Goal: Task Accomplishment & Management: Manage account settings

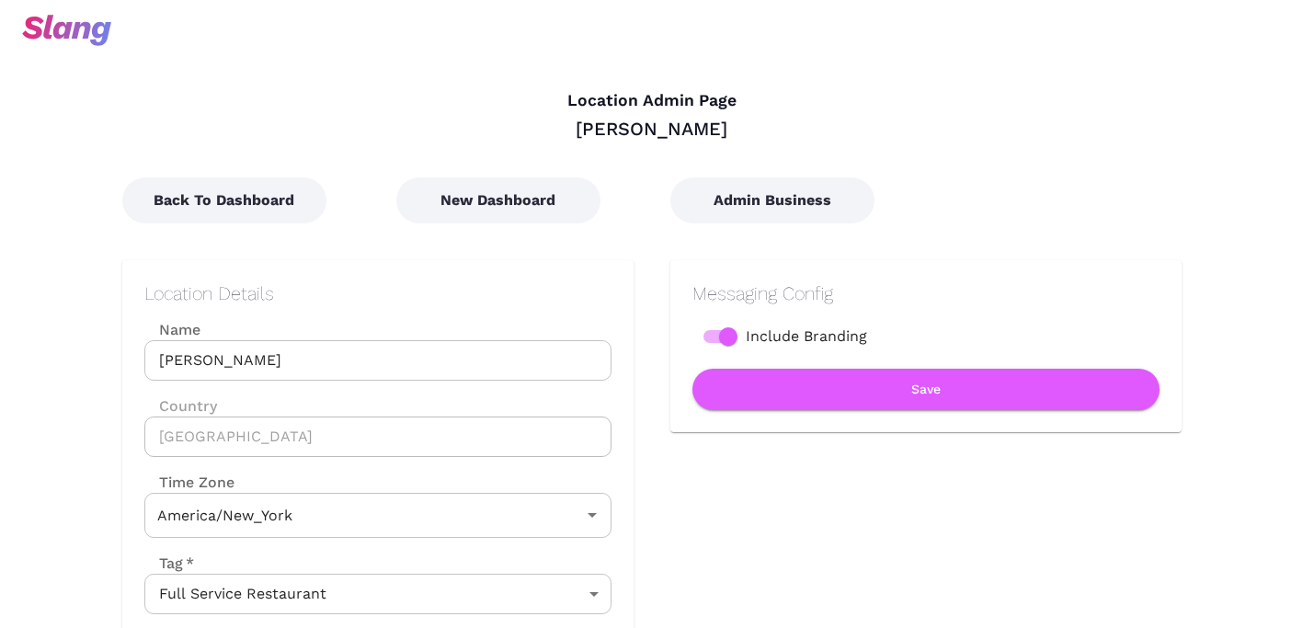
type input "Eastern Time"
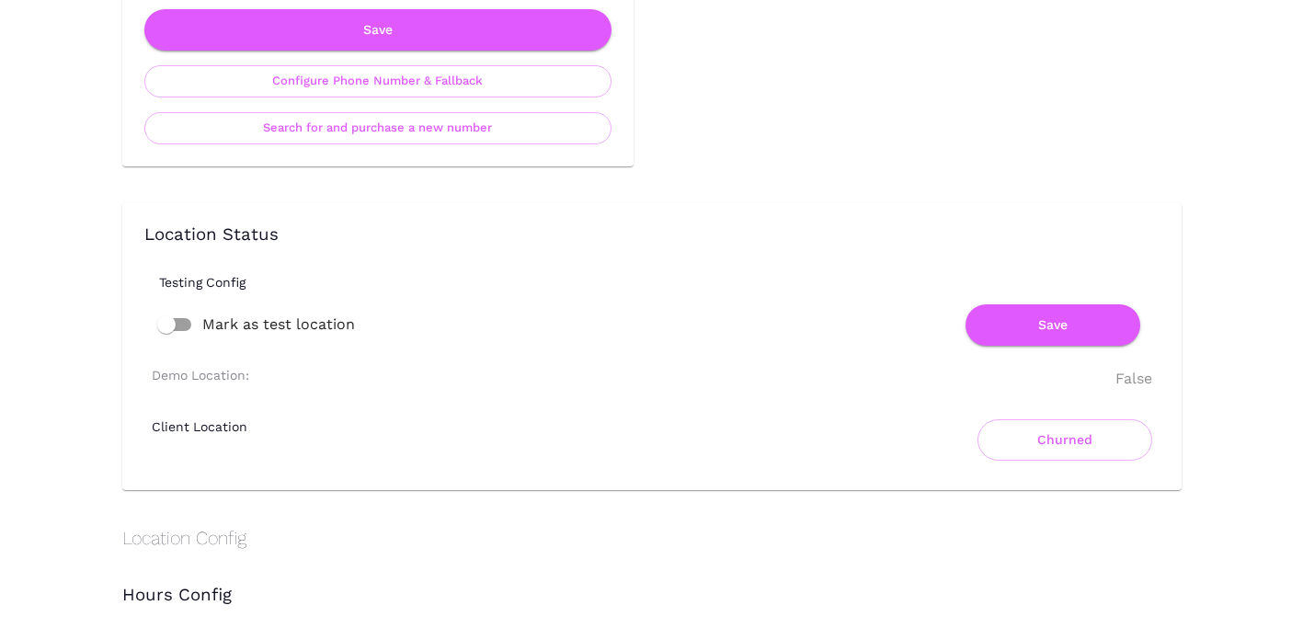
scroll to position [1076, 0]
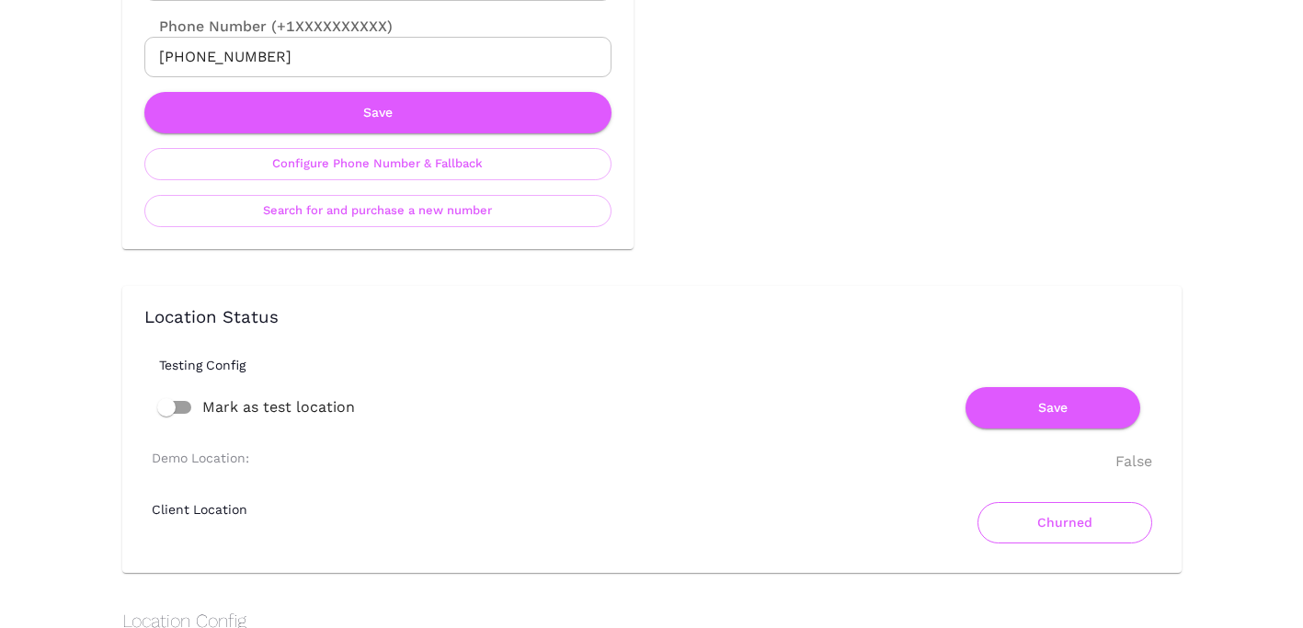
click at [1050, 509] on button "Churned" at bounding box center [1064, 522] width 175 height 41
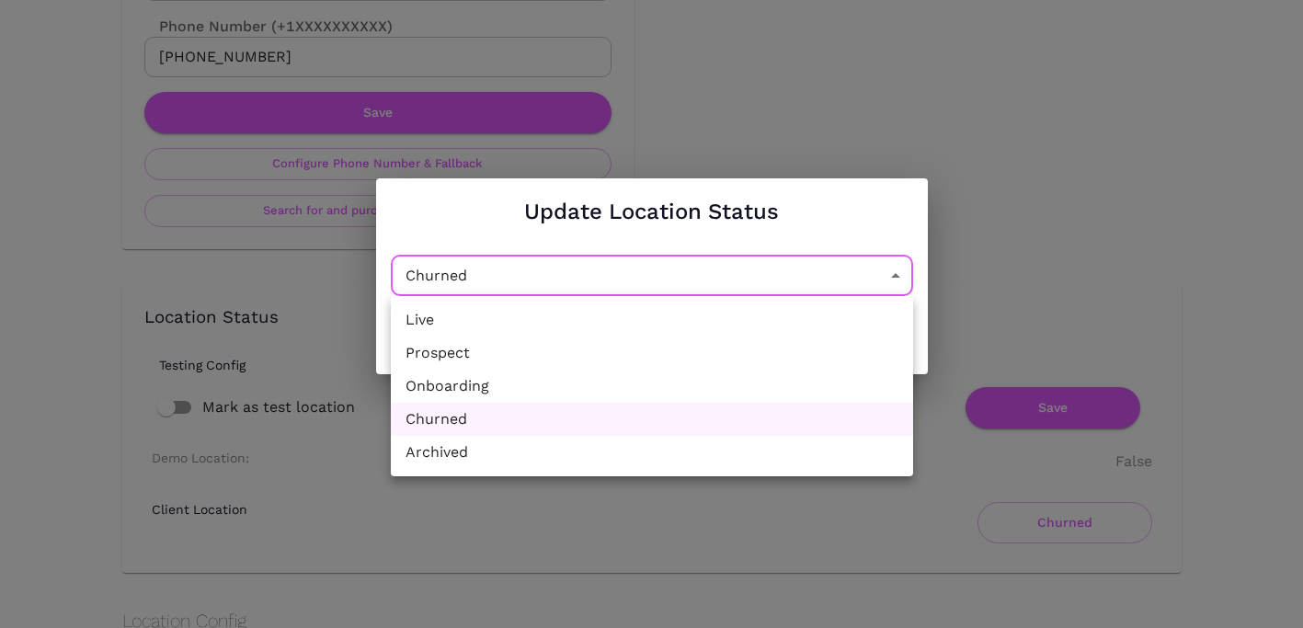
click at [666, 307] on li "Live" at bounding box center [652, 319] width 522 height 33
type input "Active"
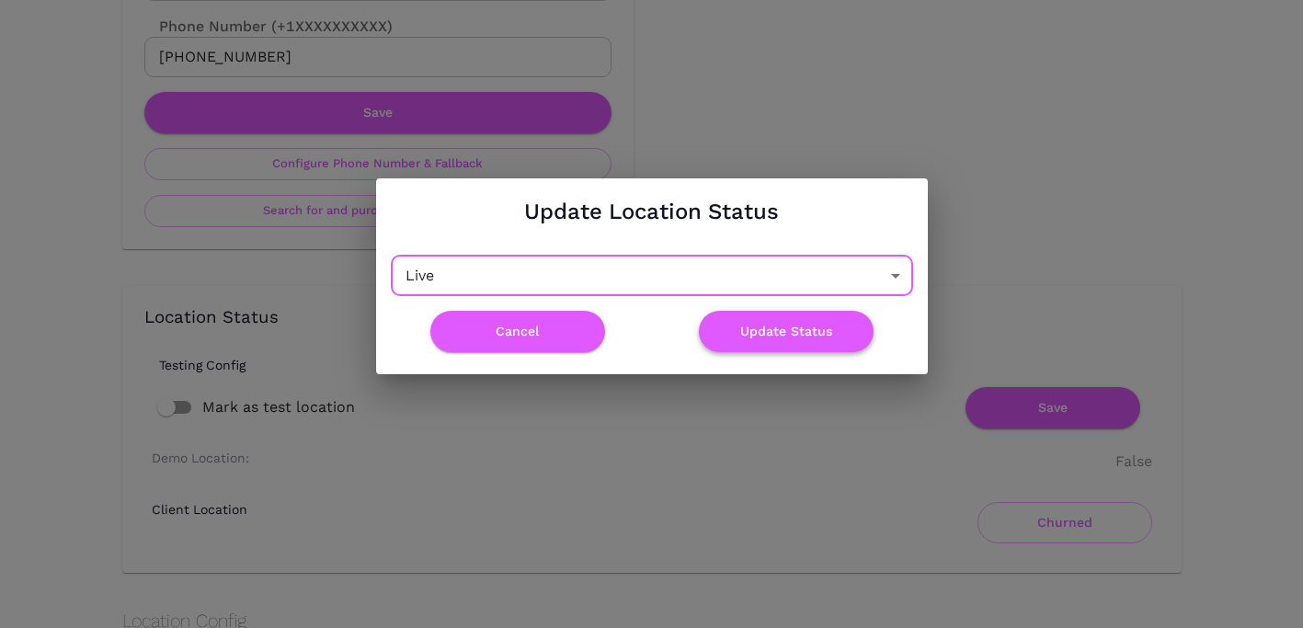
click at [804, 327] on button "Update Status" at bounding box center [786, 331] width 175 height 41
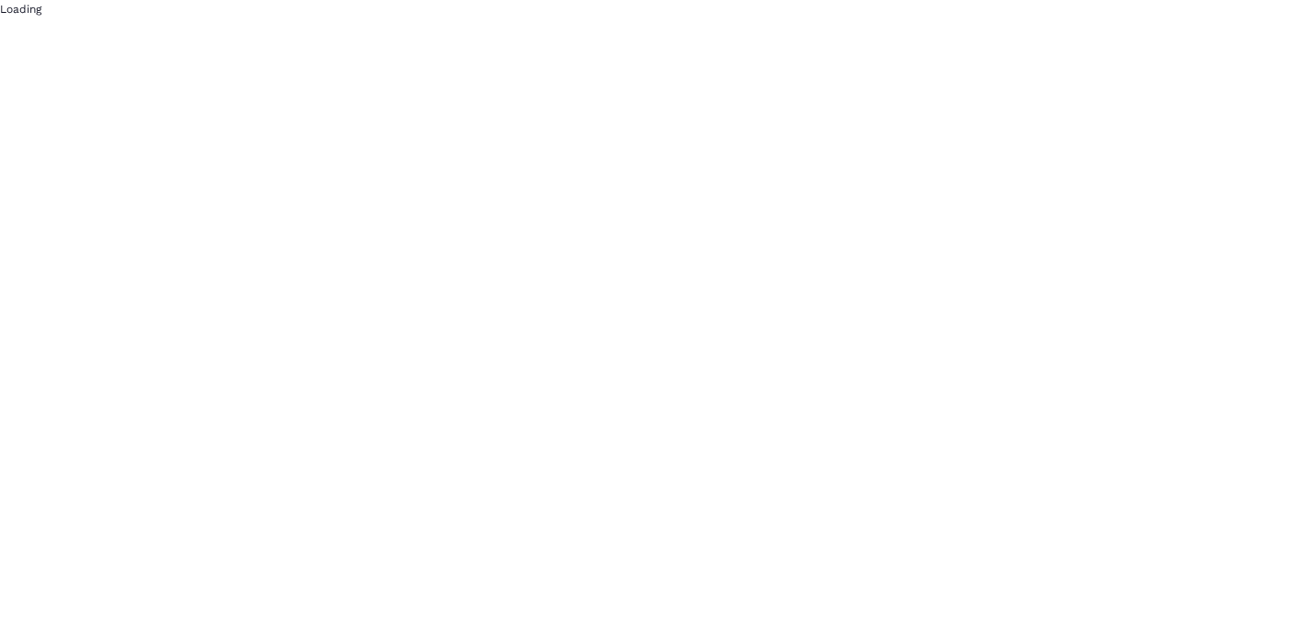
scroll to position [0, 0]
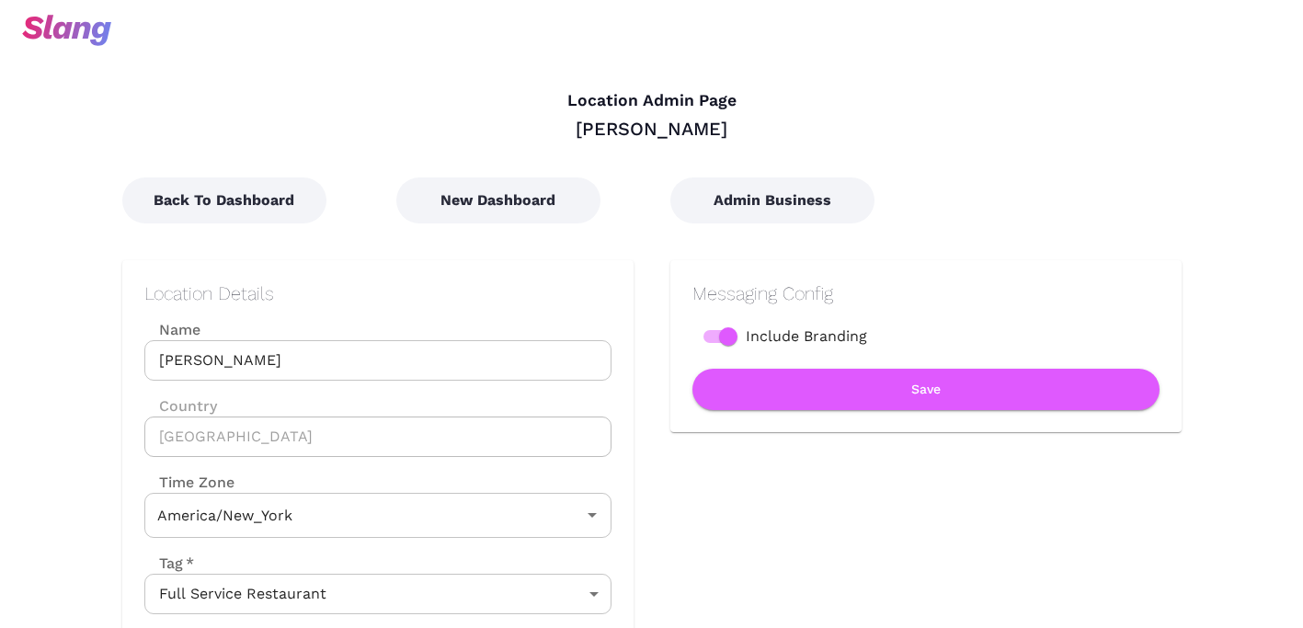
type input "Eastern Time"
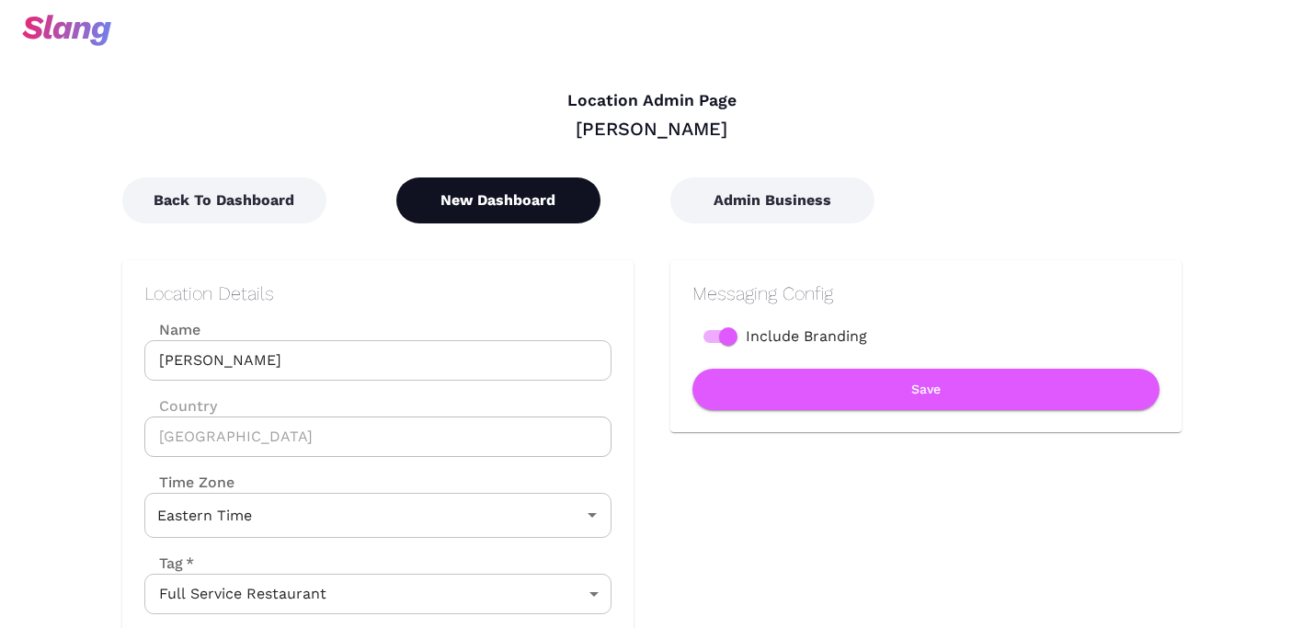
click at [471, 210] on button "New Dashboard" at bounding box center [498, 200] width 204 height 46
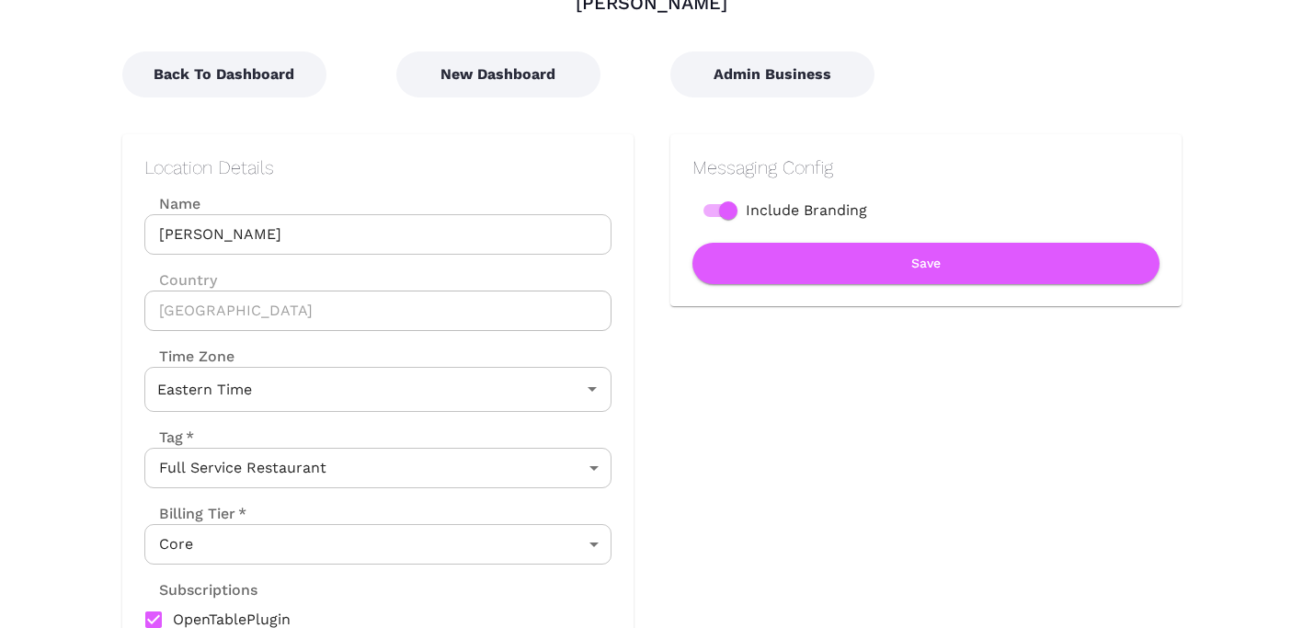
scroll to position [120, 0]
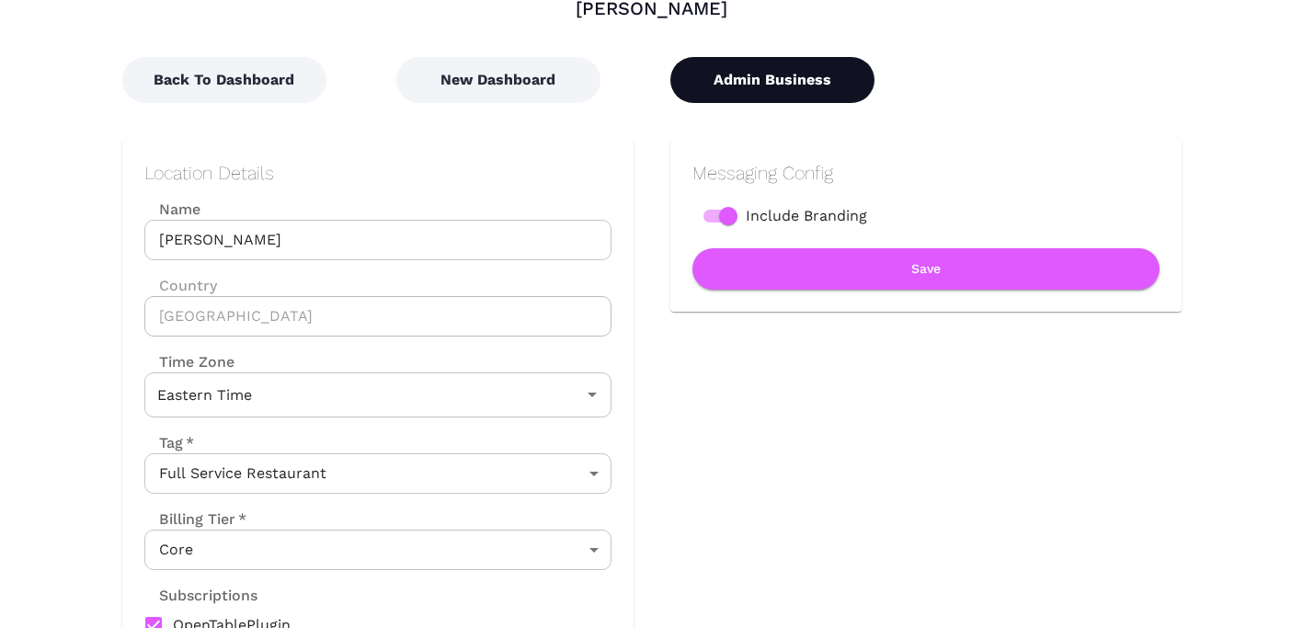
click at [760, 74] on button "Admin Business" at bounding box center [772, 80] width 204 height 46
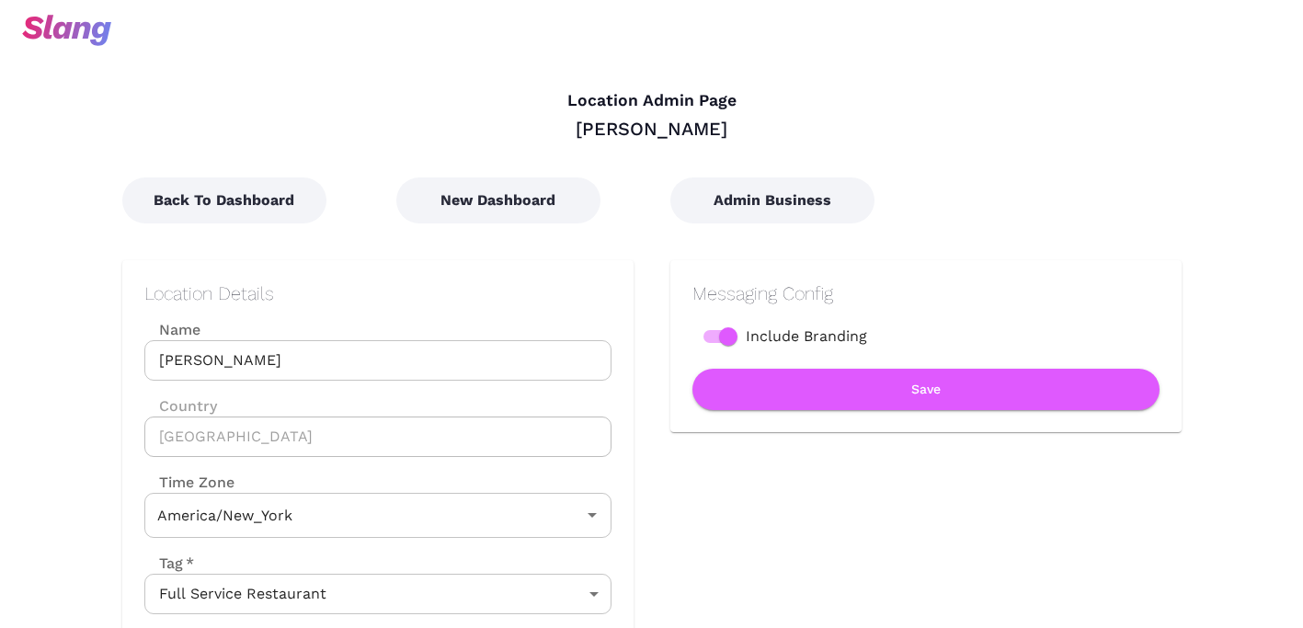
type input "Eastern Time"
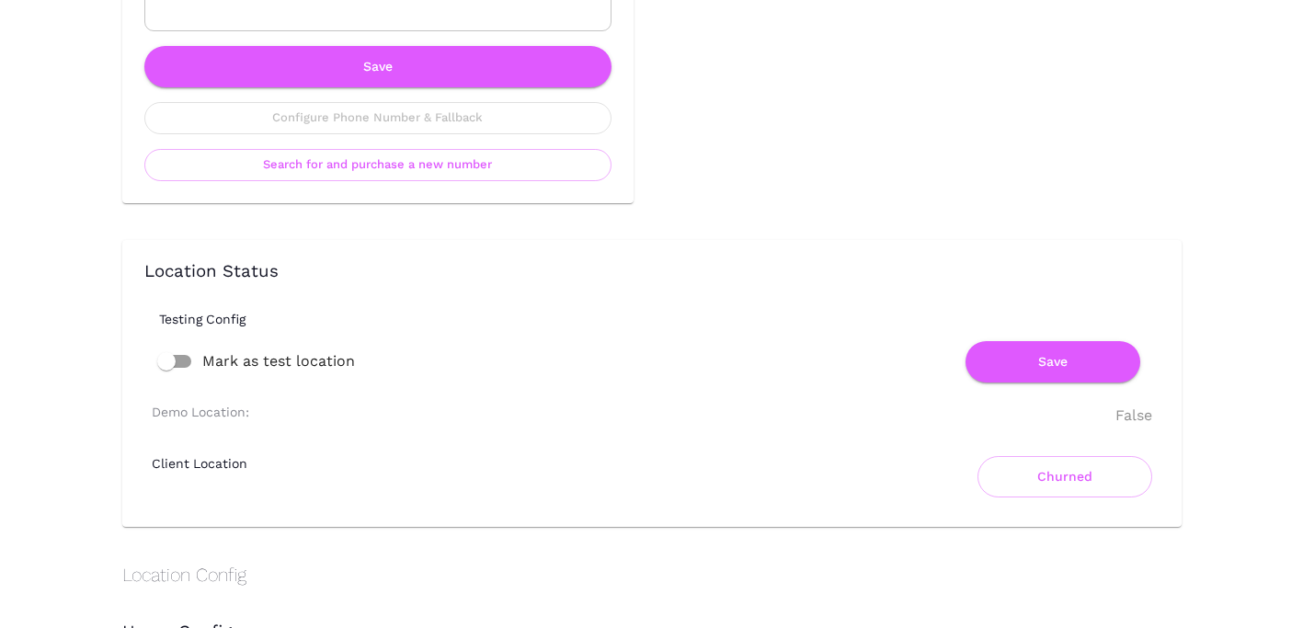
scroll to position [1287, 0]
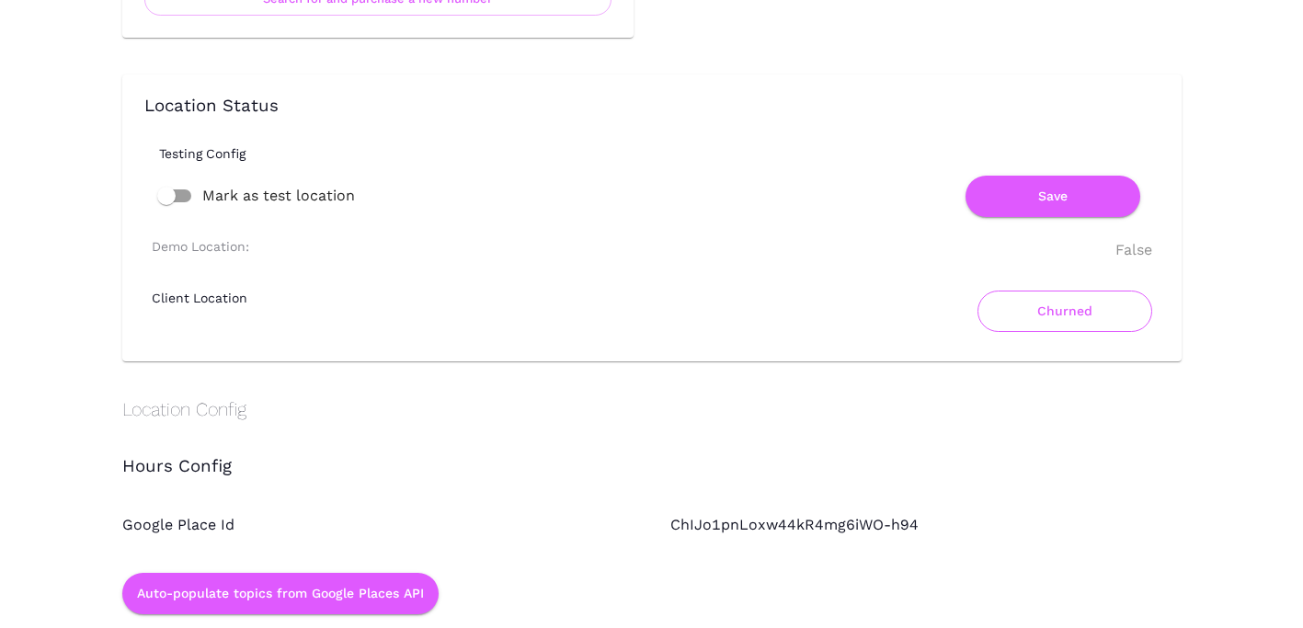
click at [1052, 312] on button "Churned" at bounding box center [1064, 310] width 175 height 41
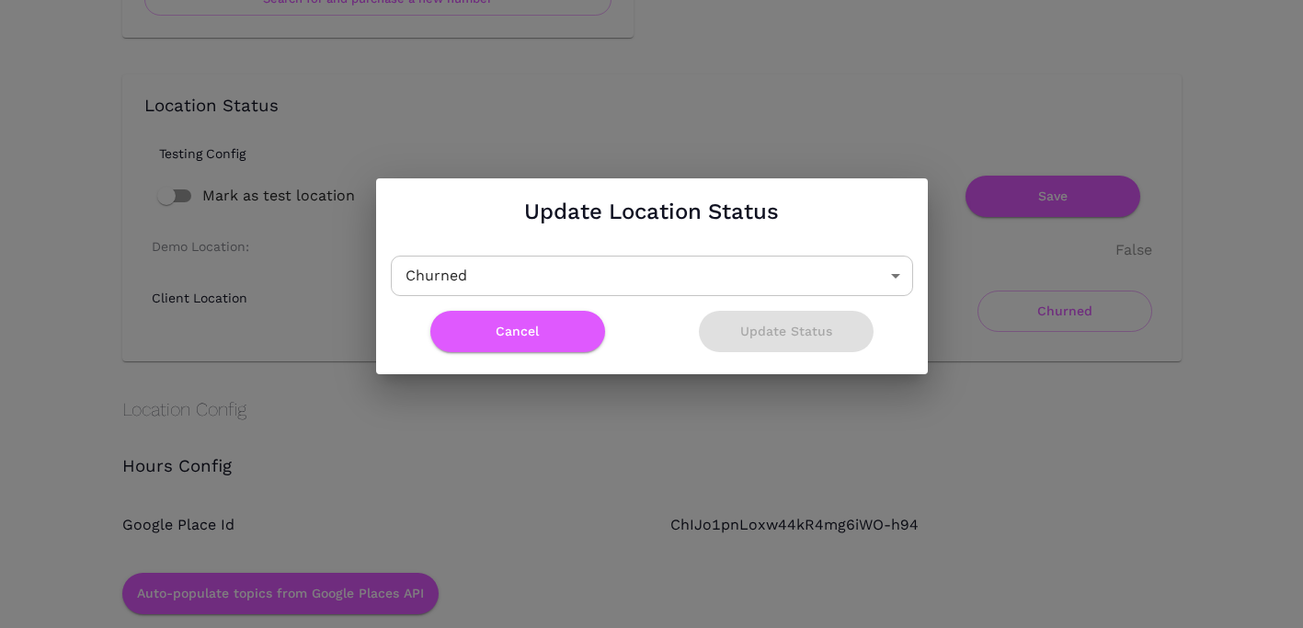
click at [687, 251] on div "[PERSON_NAME] ​" at bounding box center [644, 268] width 537 height 55
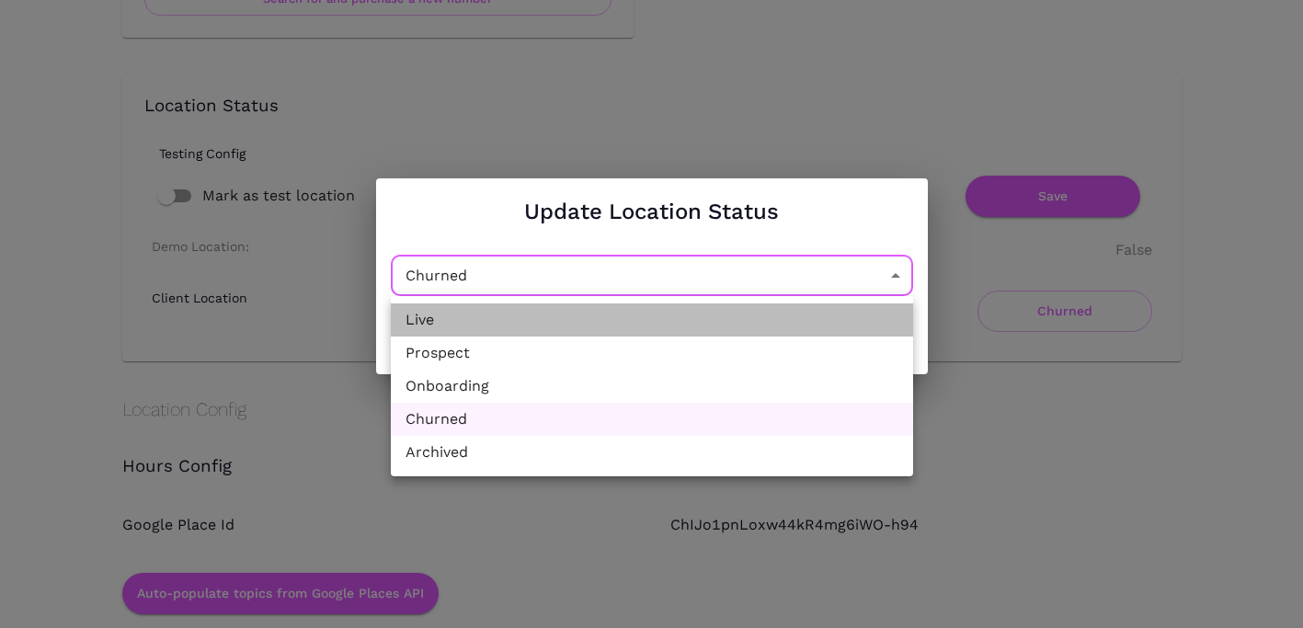
click at [527, 322] on li "Live" at bounding box center [652, 319] width 522 height 33
type input "Active"
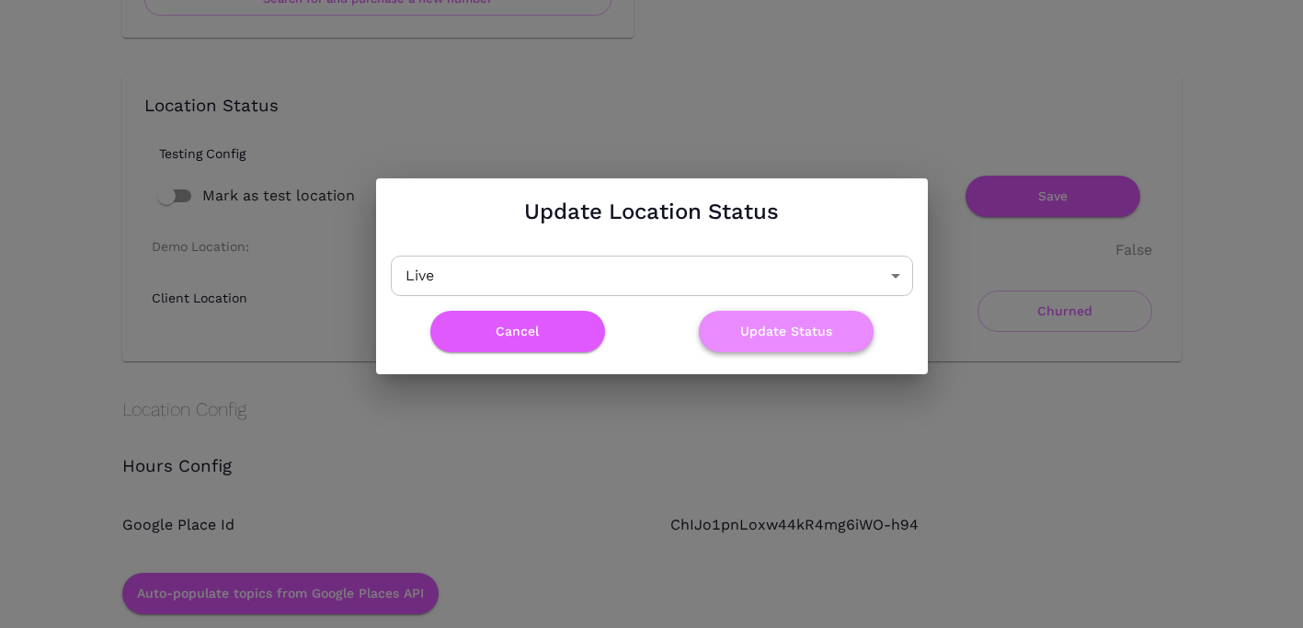
click at [785, 326] on button "Update Status" at bounding box center [786, 331] width 175 height 41
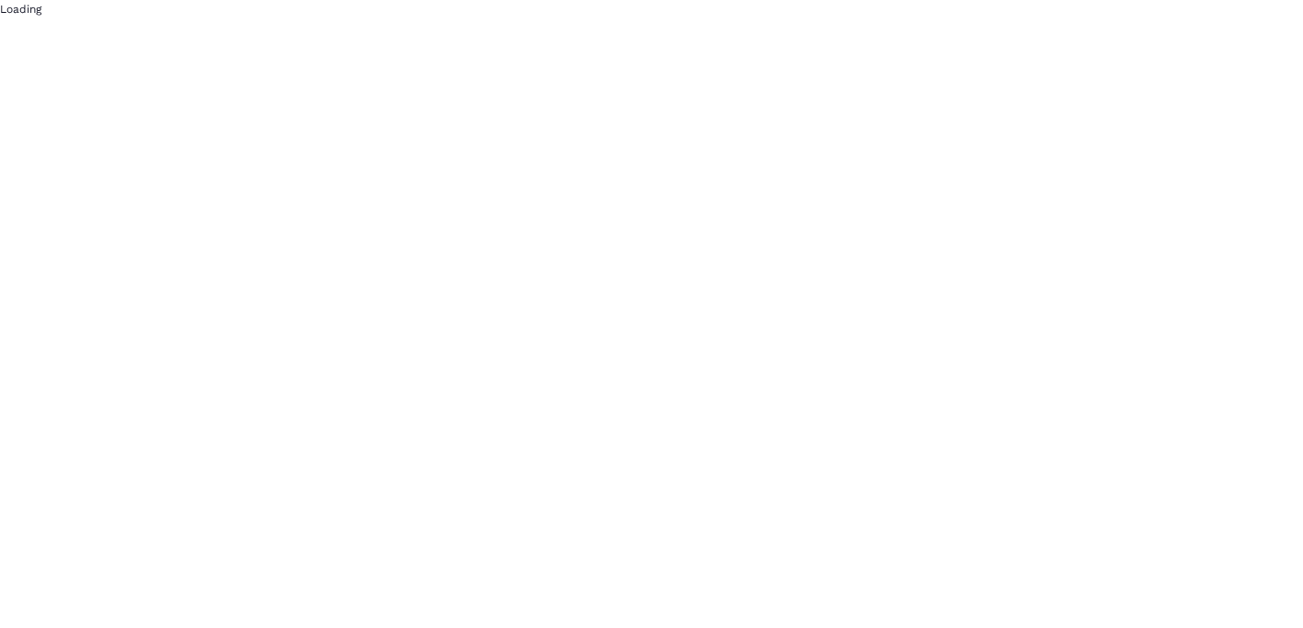
scroll to position [0, 0]
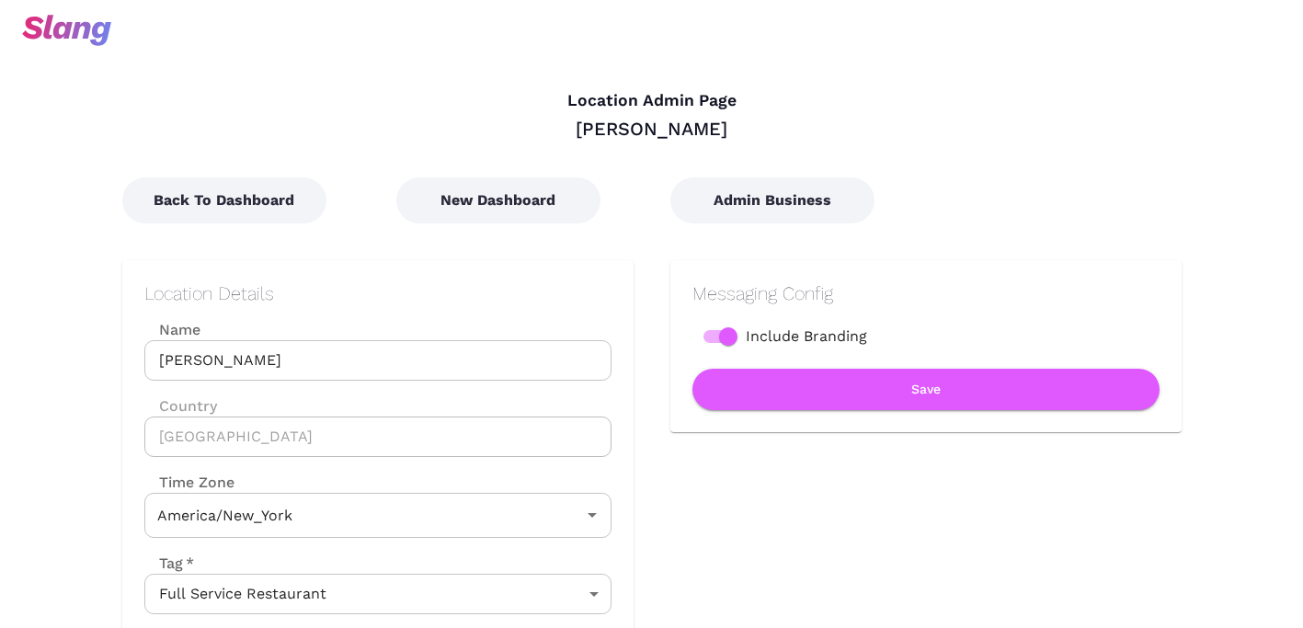
type input "Eastern Time"
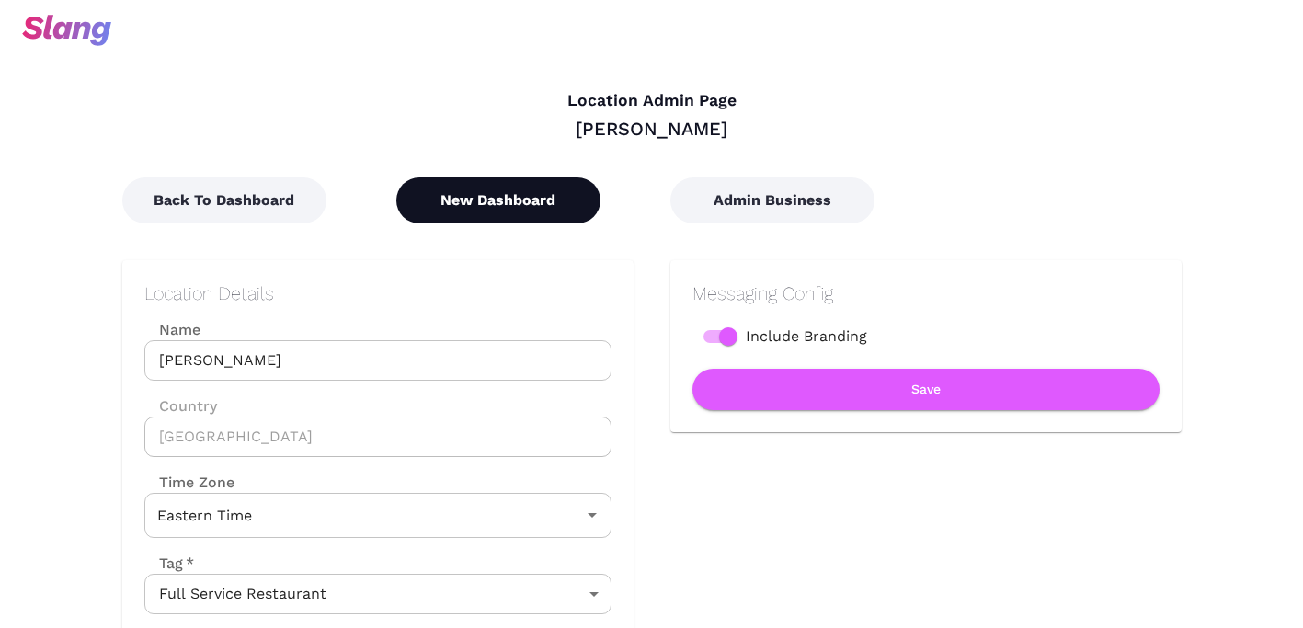
click at [491, 204] on button "New Dashboard" at bounding box center [498, 200] width 204 height 46
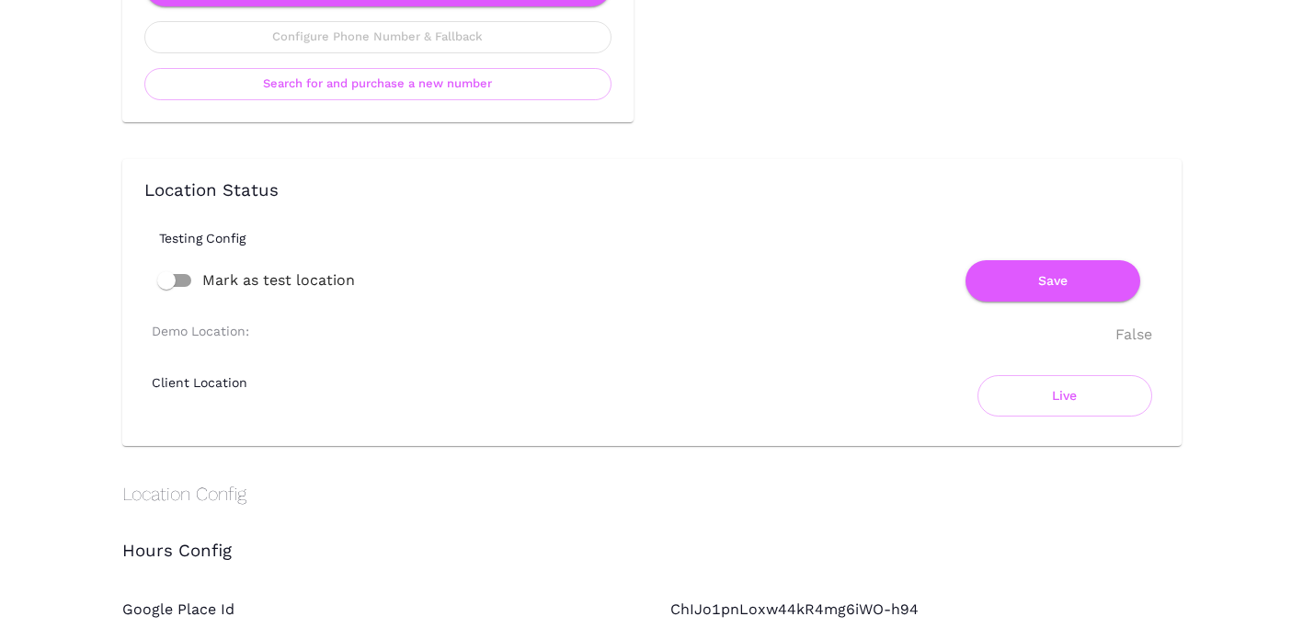
scroll to position [1249, 0]
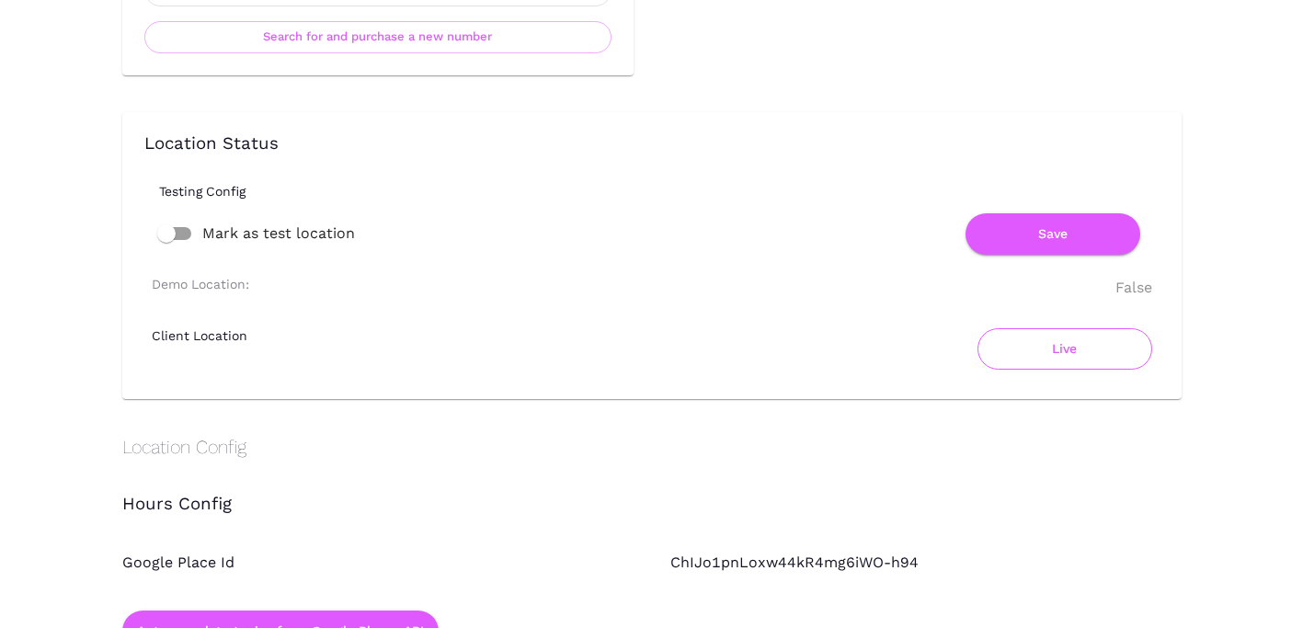
click at [1039, 349] on button "Live" at bounding box center [1064, 348] width 175 height 41
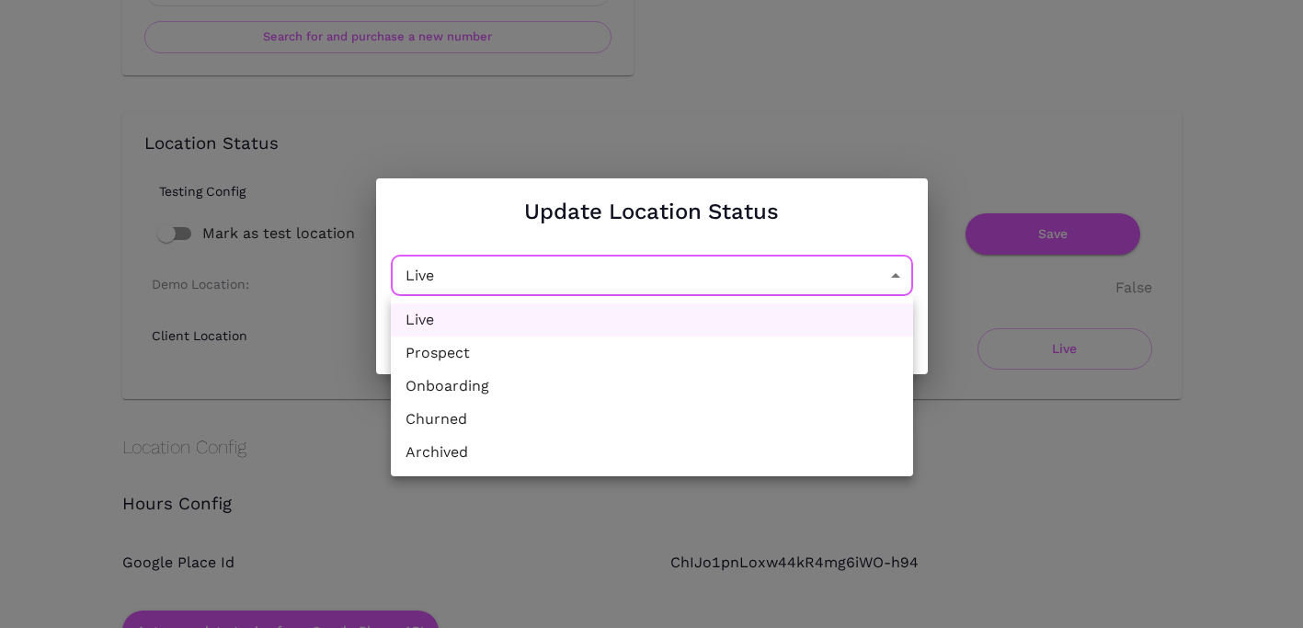
click at [494, 411] on li "Churned" at bounding box center [652, 419] width 522 height 33
type input "Churned"
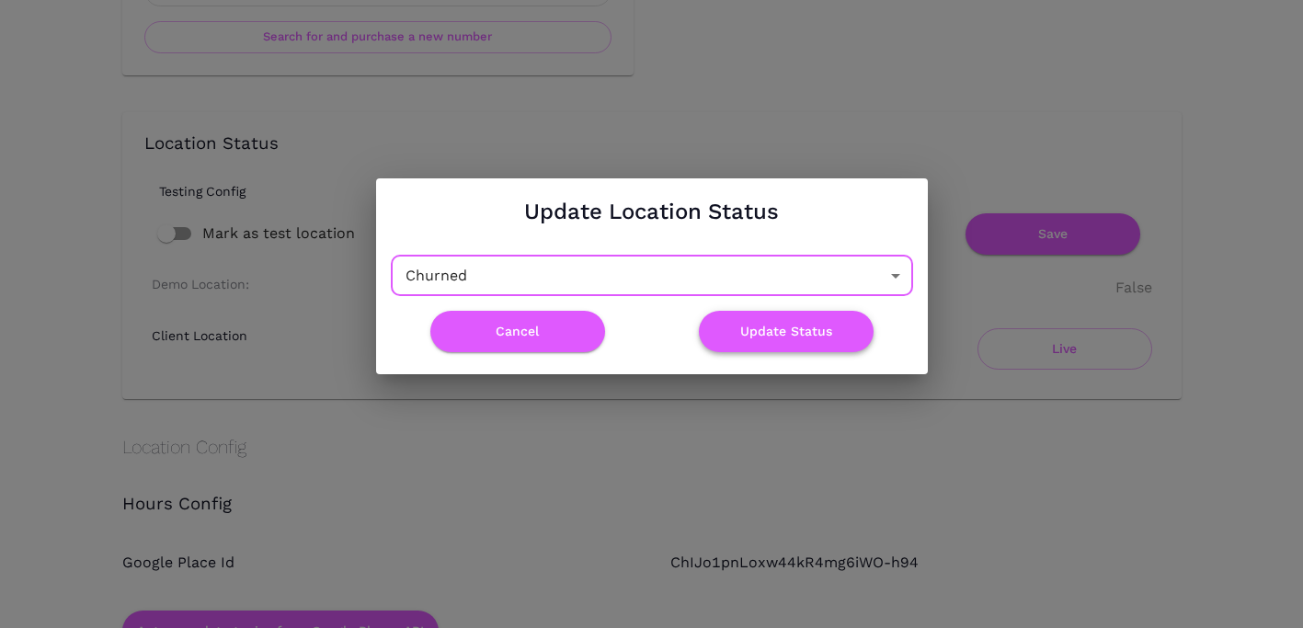
click at [770, 327] on button "Update Status" at bounding box center [786, 331] width 175 height 41
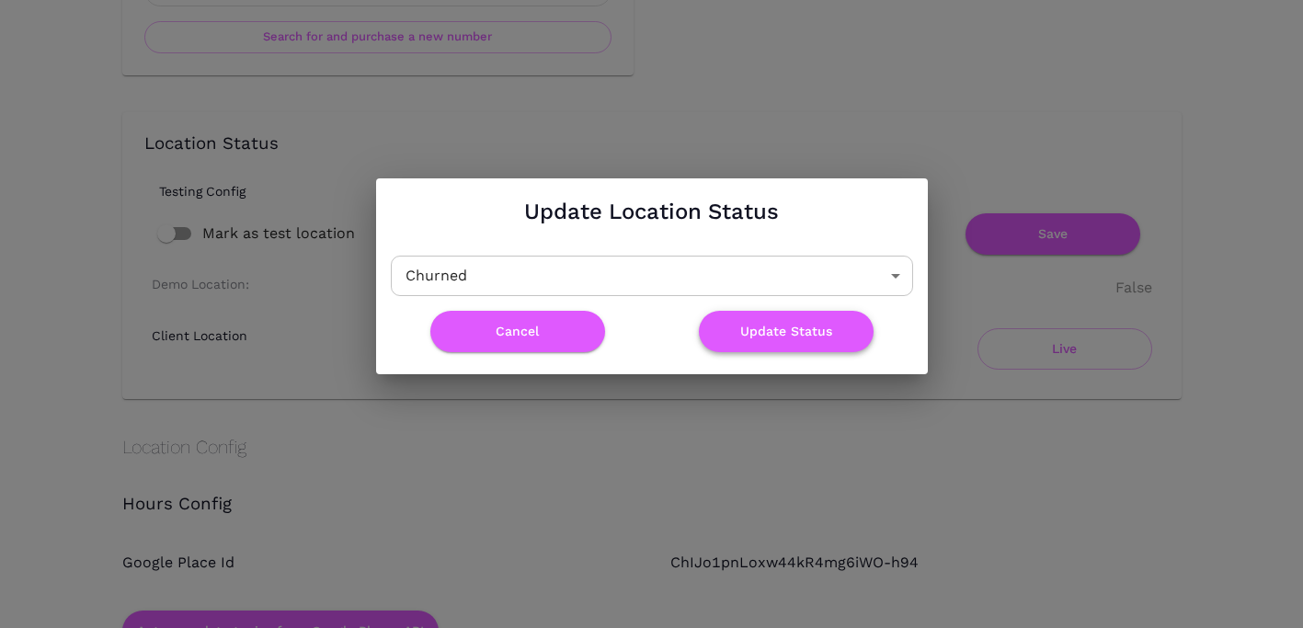
scroll to position [0, 0]
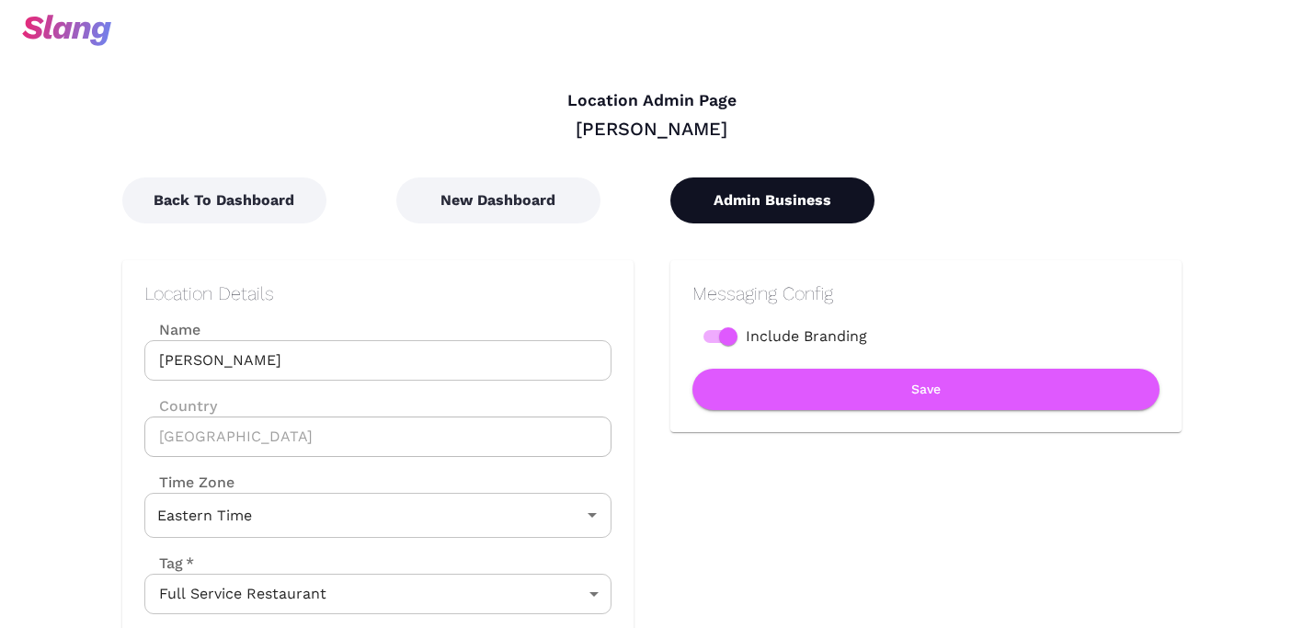
click at [755, 199] on button "Admin Business" at bounding box center [772, 200] width 204 height 46
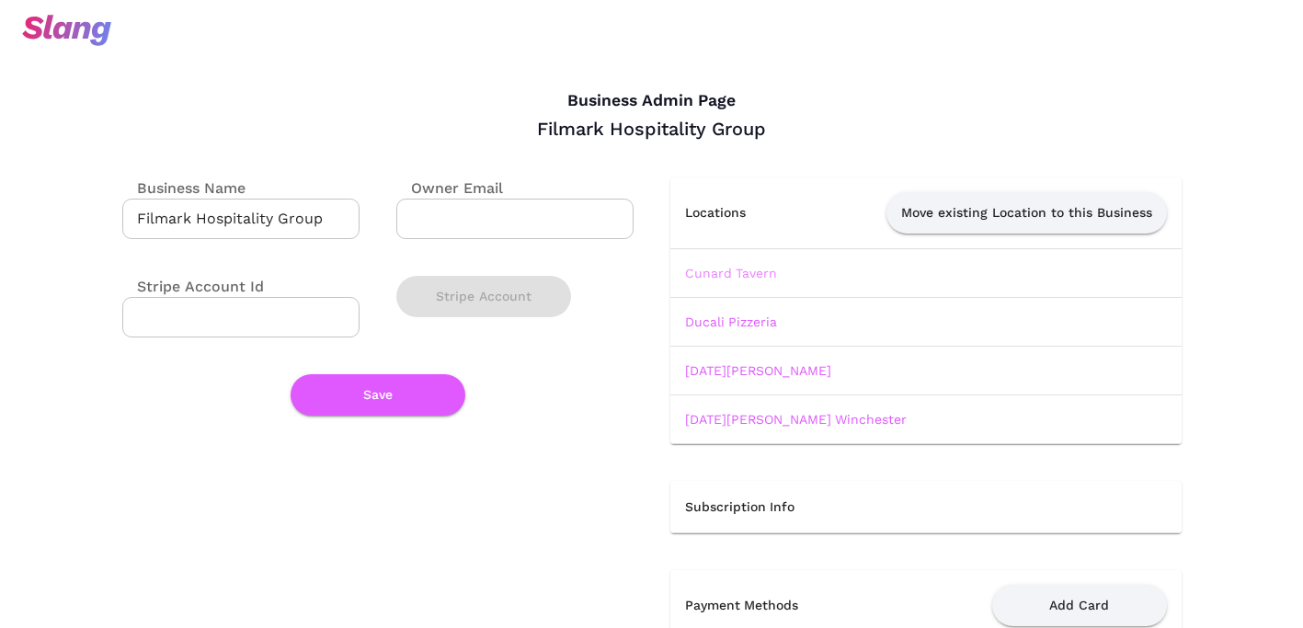
click at [736, 266] on link "Cunard Tavern" at bounding box center [731, 273] width 92 height 15
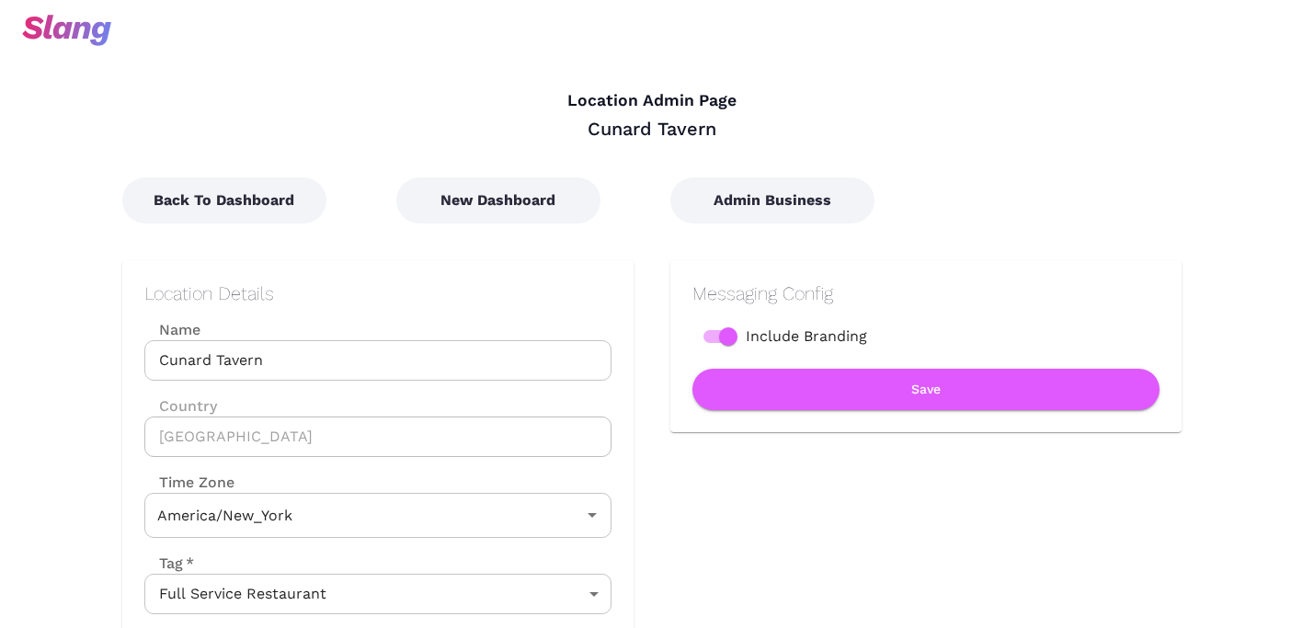
type input "Eastern Time"
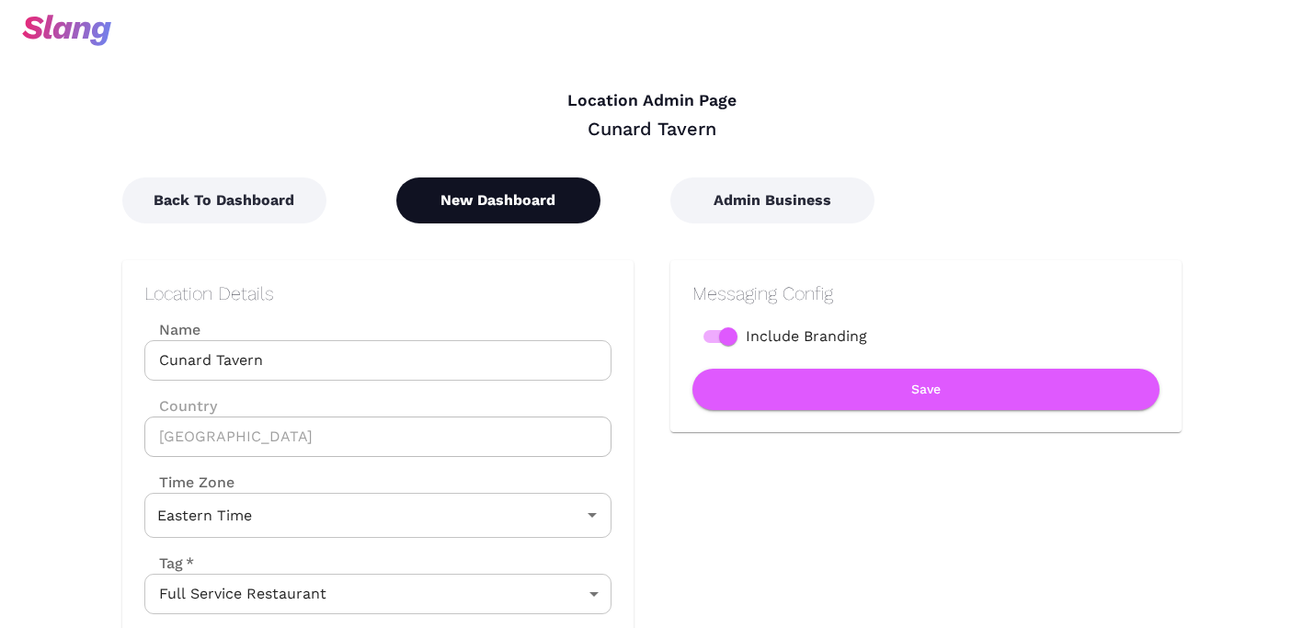
click at [490, 201] on button "New Dashboard" at bounding box center [498, 200] width 204 height 46
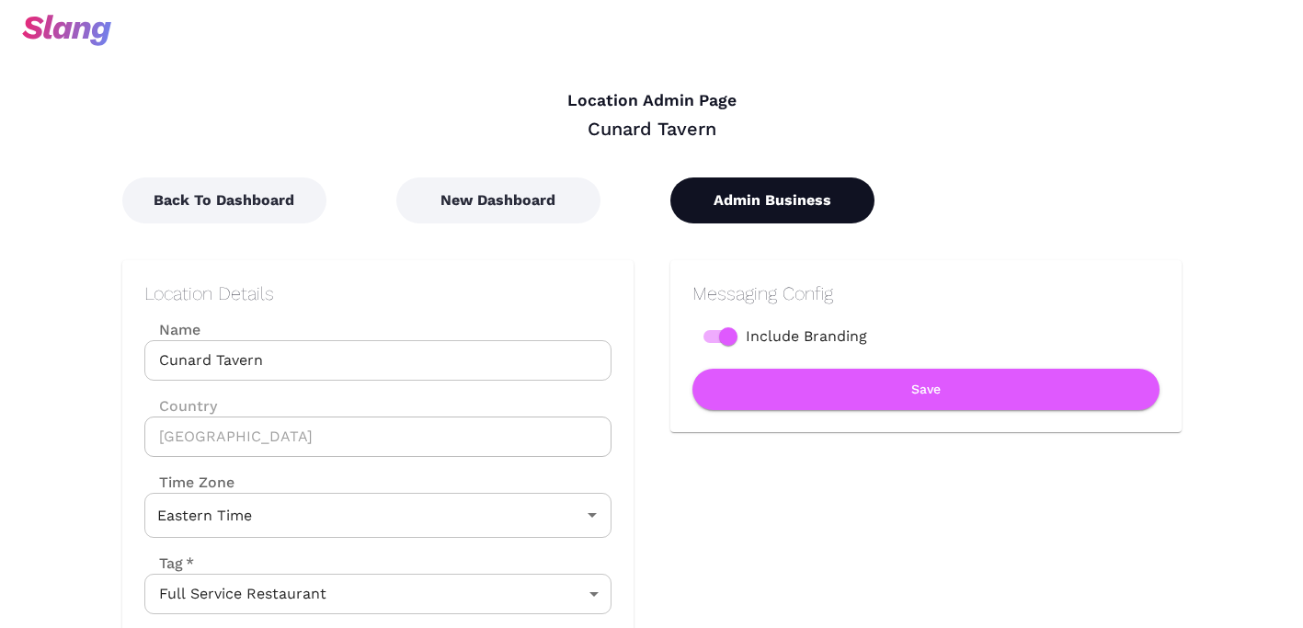
click at [795, 201] on button "Admin Business" at bounding box center [772, 200] width 204 height 46
